Goal: Find specific page/section: Find specific page/section

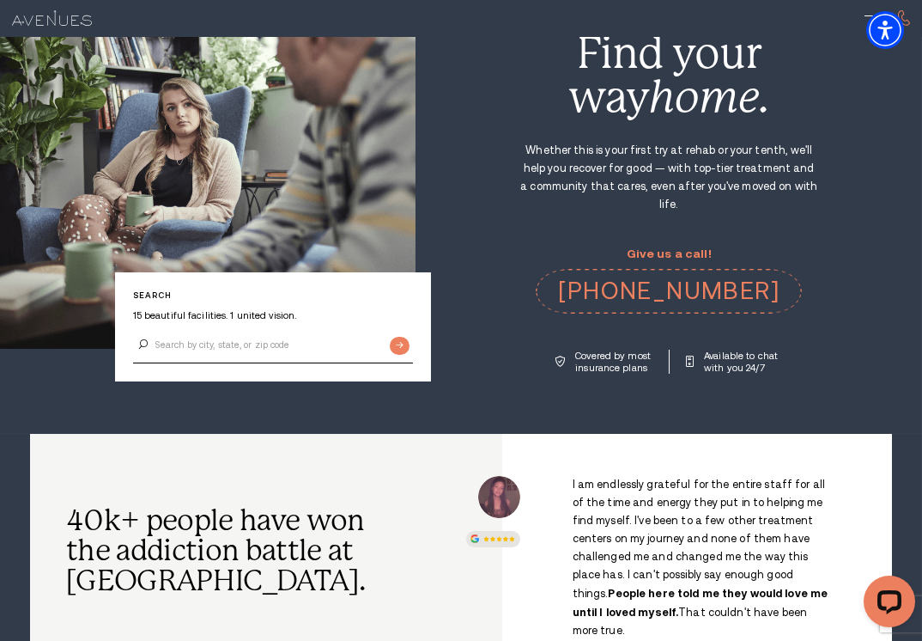
scroll to position [86, 0]
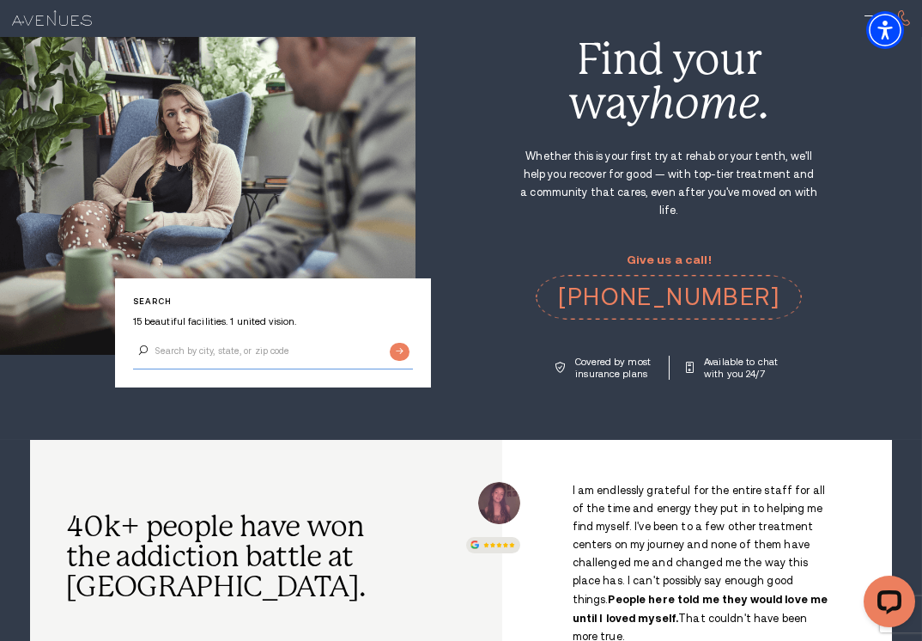
click at [178, 337] on input "Search by city, state, or zip code" at bounding box center [273, 351] width 280 height 36
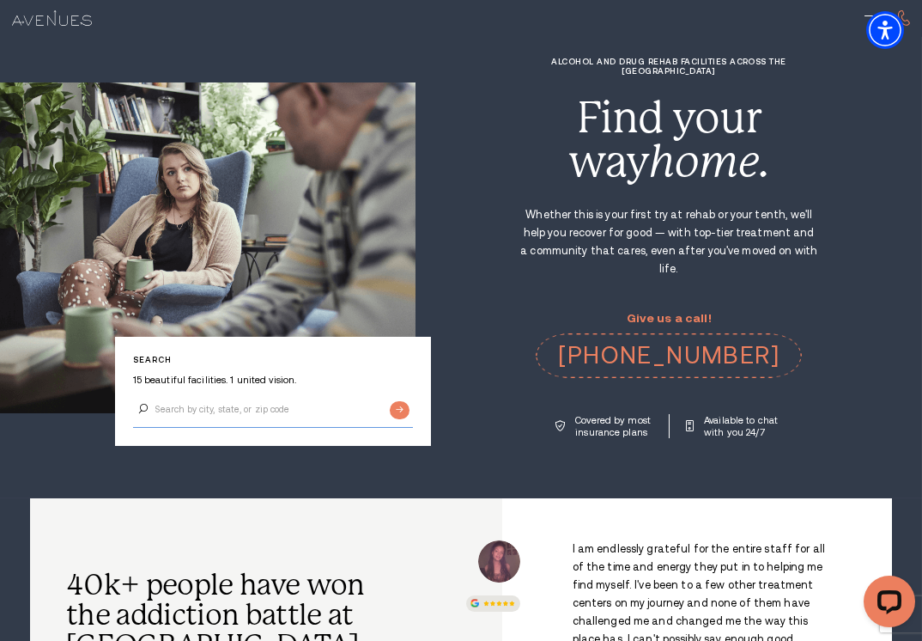
scroll to position [0, 0]
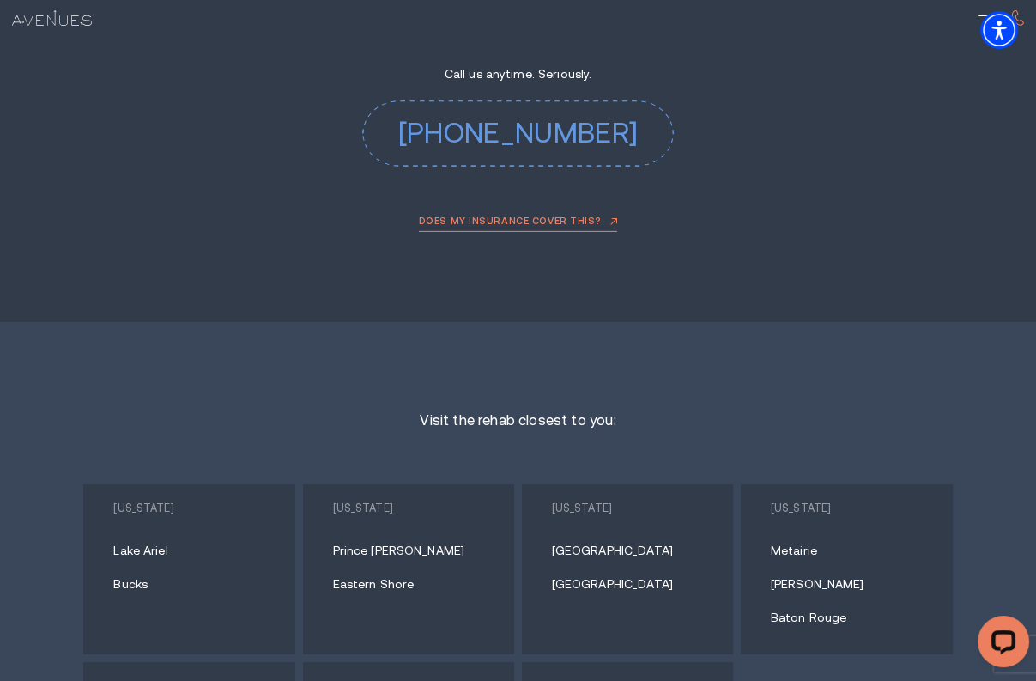
scroll to position [6956, 0]
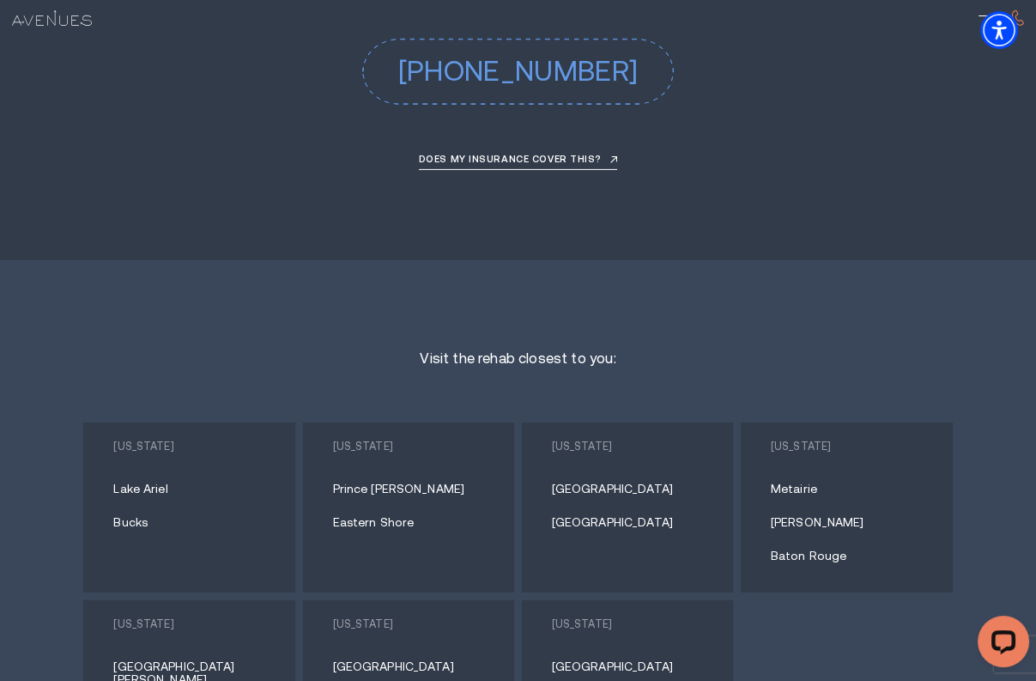
click at [380, 516] on link "Eastern Shore" at bounding box center [415, 522] width 164 height 13
